Goal: Task Accomplishment & Management: Use online tool/utility

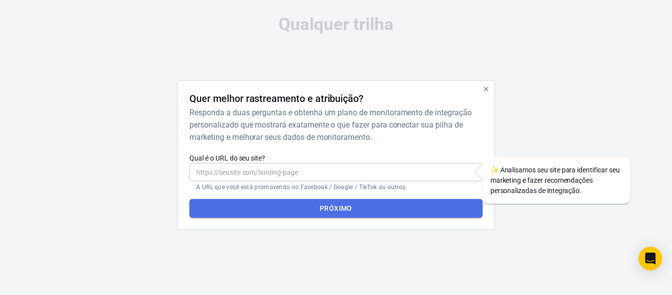
click at [307, 207] on button "Próximo" at bounding box center [335, 208] width 293 height 19
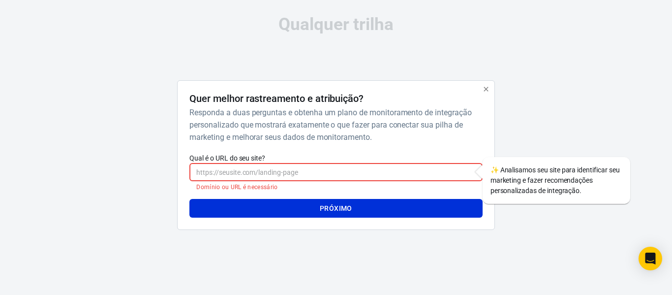
click at [278, 164] on input "Qual é o URL do seu site?" at bounding box center [335, 172] width 293 height 18
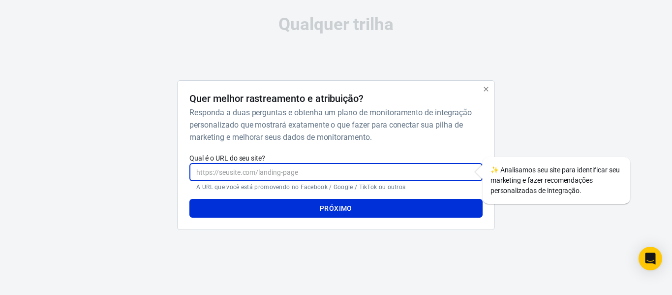
click at [219, 174] on input "Qual é o URL do seu site?" at bounding box center [335, 172] width 293 height 18
type input "[URL][DOMAIN_NAME]"
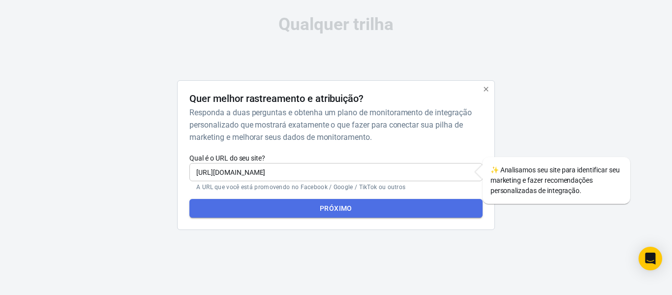
click at [319, 208] on button "Próximo" at bounding box center [335, 208] width 293 height 19
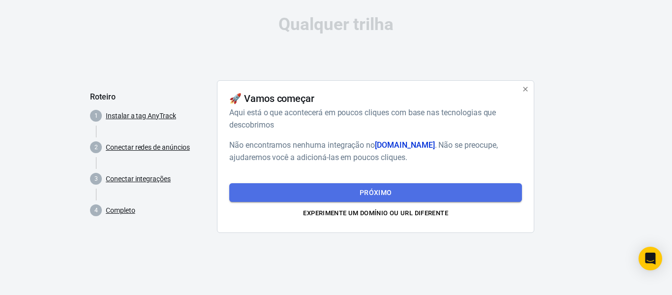
click at [346, 192] on button "Próximo" at bounding box center [375, 192] width 293 height 19
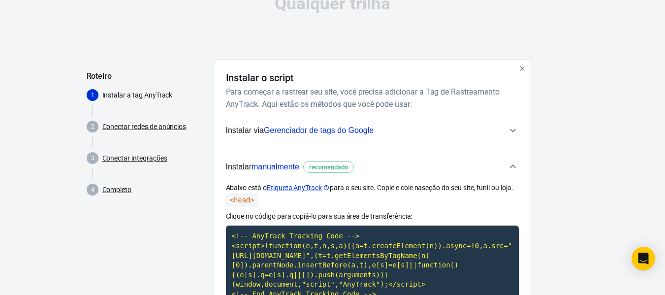
scroll to position [24, 0]
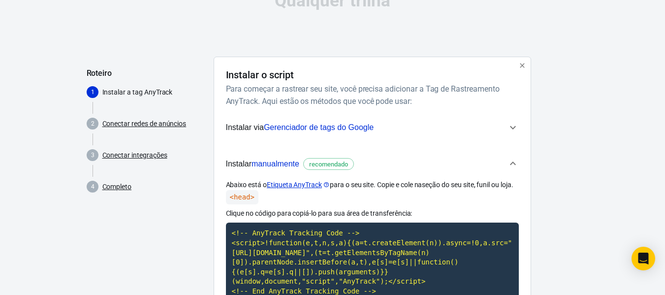
click at [508, 126] on icon "button" at bounding box center [513, 128] width 12 height 12
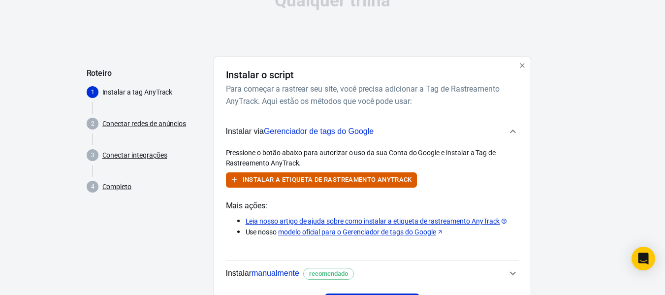
click at [513, 127] on icon "button" at bounding box center [513, 131] width 12 height 12
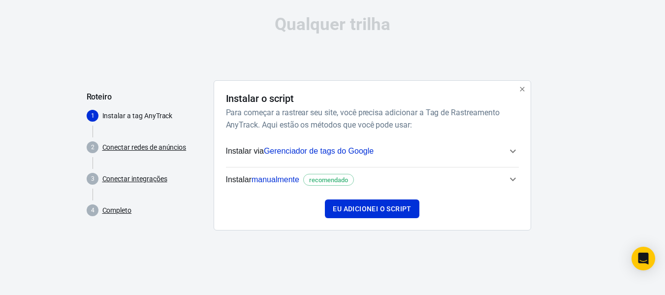
scroll to position [0, 0]
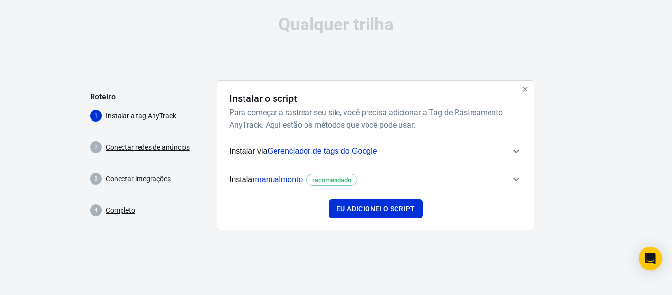
click at [254, 179] on font "Instalar" at bounding box center [242, 179] width 26 height 8
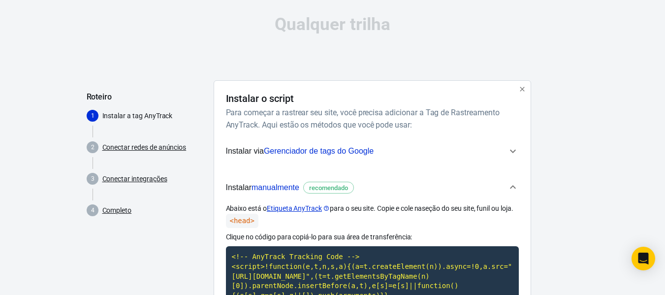
click at [263, 185] on font "manualmente" at bounding box center [275, 187] width 48 height 8
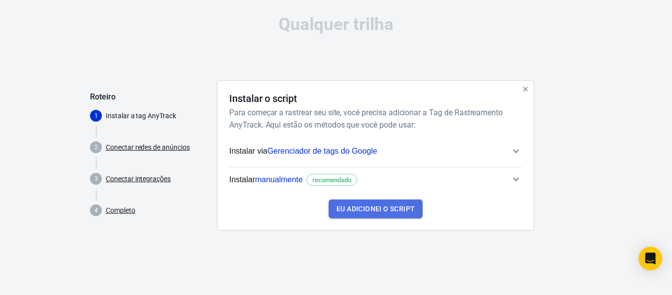
click at [349, 215] on button "Eu adicionei o script" at bounding box center [376, 208] width 94 height 19
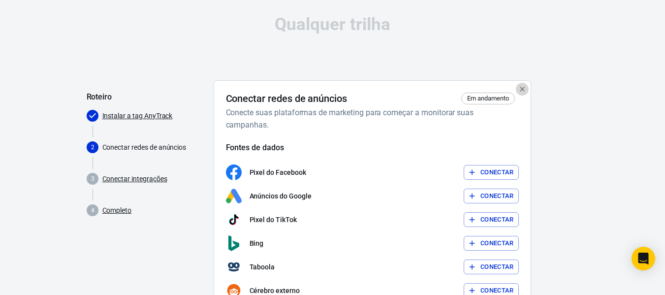
click at [521, 90] on icon "button" at bounding box center [522, 89] width 4 height 4
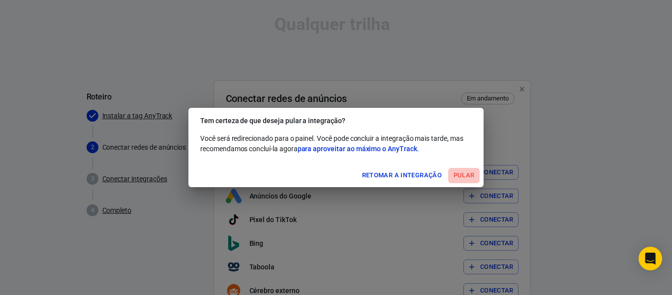
click at [454, 174] on font "Pular" at bounding box center [464, 174] width 21 height 7
